Goal: Contribute content

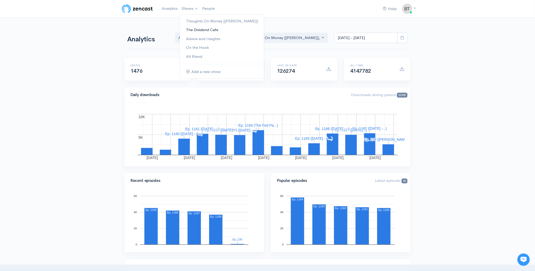
click at [193, 30] on link "The Dividend Cafe" at bounding box center [222, 29] width 84 height 9
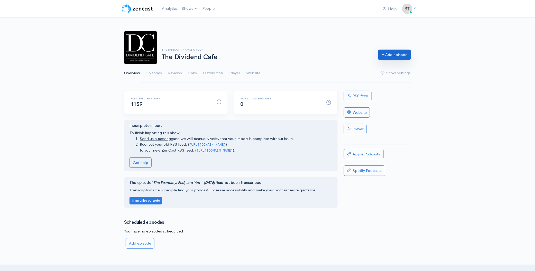
click at [397, 55] on link "Add episode" at bounding box center [394, 55] width 33 height 11
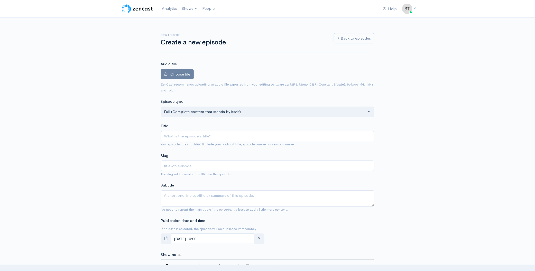
type input "Separation of Business and State"
type input "separation-of-business-and-state"
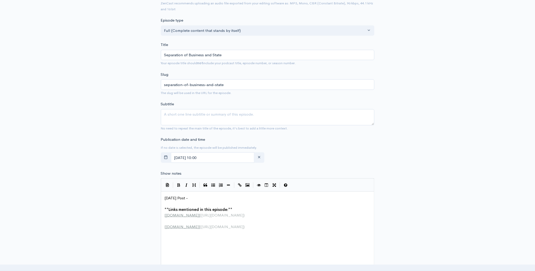
scroll to position [84, 0]
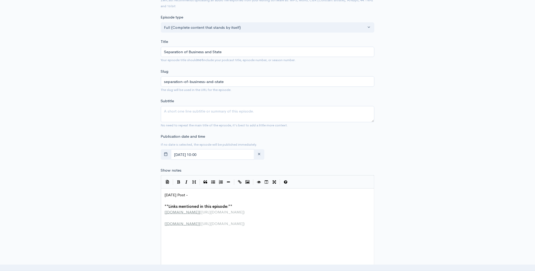
type input "Separation of Business and State"
click at [206, 194] on pre "[DATE] Post -" at bounding box center [270, 195] width 212 height 6
paste textarea
click at [426, 113] on div "New episode Create a new episode Back to episodes Audio file Choose file 0 ZenC…" at bounding box center [267, 188] width 535 height 510
